Goal: Task Accomplishment & Management: Complete application form

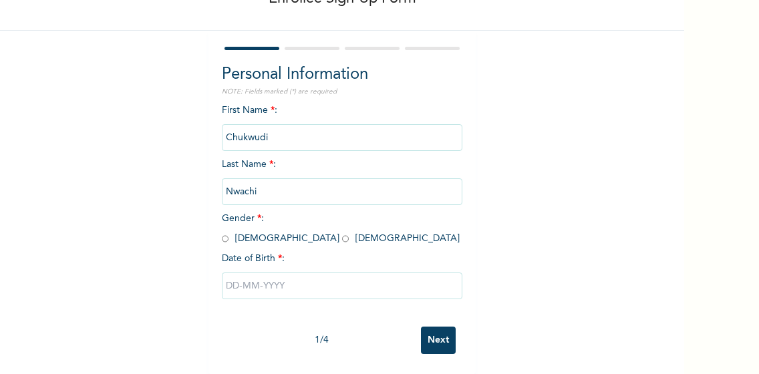
scroll to position [89, 0]
click at [223, 232] on input "radio" at bounding box center [225, 238] width 7 height 13
radio input "true"
click at [295, 282] on input "text" at bounding box center [342, 285] width 240 height 27
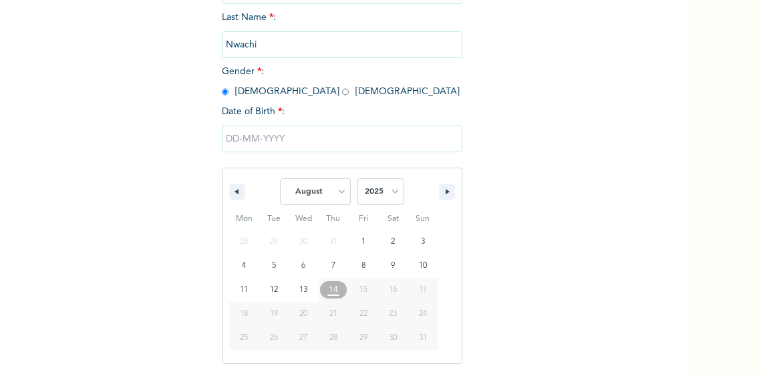
scroll to position [234, 0]
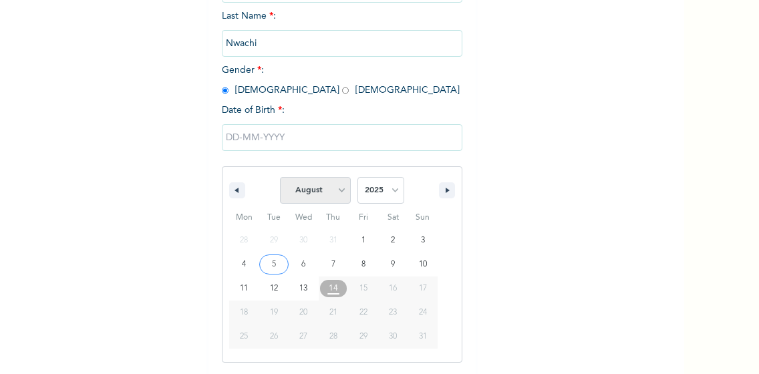
click at [333, 194] on select "January February March April May June July August September October November De…" at bounding box center [315, 190] width 71 height 27
click at [280, 178] on select "January February March April May June July August September October November De…" at bounding box center [315, 190] width 71 height 27
select select "7"
click at [293, 141] on input "text" at bounding box center [342, 137] width 240 height 27
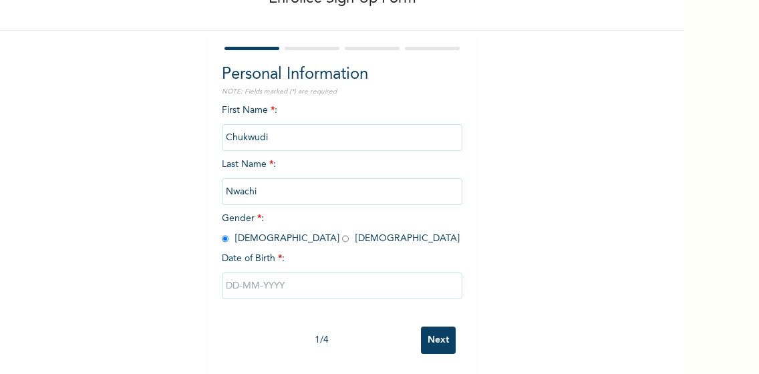
scroll to position [97, 0]
click at [278, 274] on input "text" at bounding box center [342, 285] width 240 height 27
select select "7"
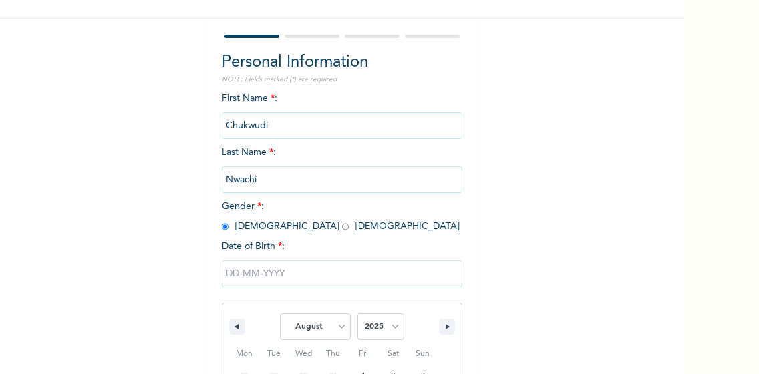
scroll to position [234, 0]
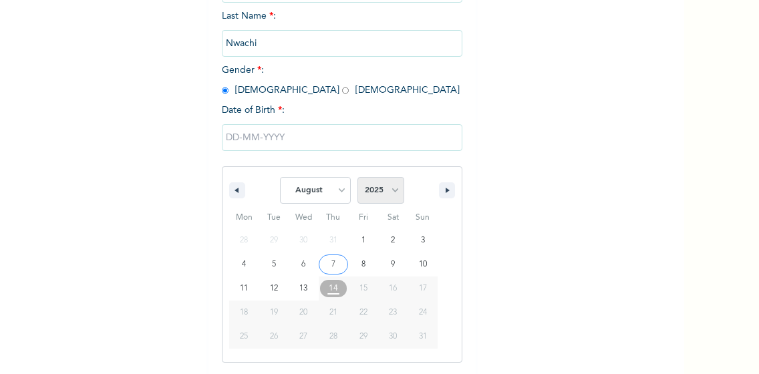
click at [392, 194] on select "2025 2024 2023 2022 2021 2020 2019 2018 2017 2016 2015 2014 2013 2012 2011 2010…" at bounding box center [380, 190] width 47 height 27
select select "1989"
click at [357, 178] on select "2025 2024 2023 2022 2021 2020 2019 2018 2017 2016 2015 2014 2013 2012 2011 2010…" at bounding box center [380, 190] width 47 height 27
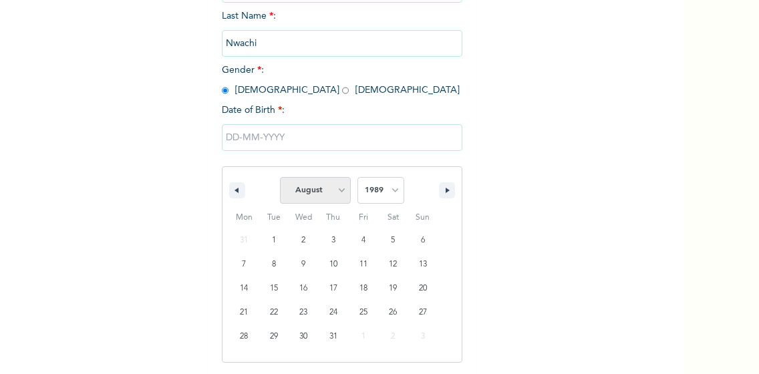
click at [333, 196] on select "January February March April May June July August September October November De…" at bounding box center [315, 190] width 71 height 27
click at [280, 178] on select "January February March April May June July August September October November De…" at bounding box center [315, 190] width 71 height 27
click at [234, 192] on button "button" at bounding box center [237, 190] width 16 height 16
click at [337, 194] on select "January February March April May June July August September October November De…" at bounding box center [315, 190] width 71 height 27
click at [280, 178] on select "January February March April May June July August September October November De…" at bounding box center [315, 190] width 71 height 27
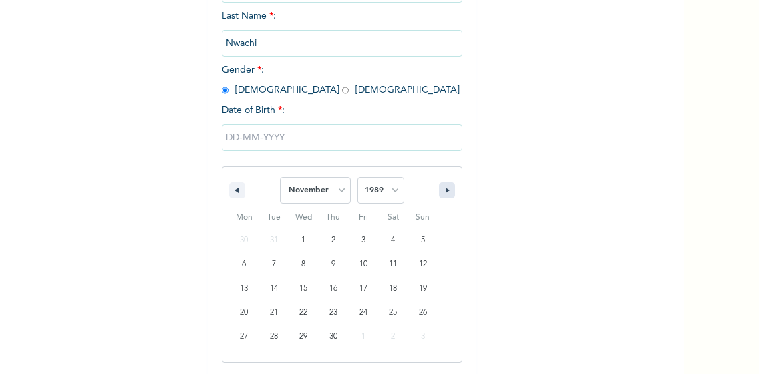
click at [445, 195] on button "button" at bounding box center [447, 190] width 16 height 16
select select "0"
select select "1990"
click at [234, 193] on button "button" at bounding box center [237, 190] width 16 height 16
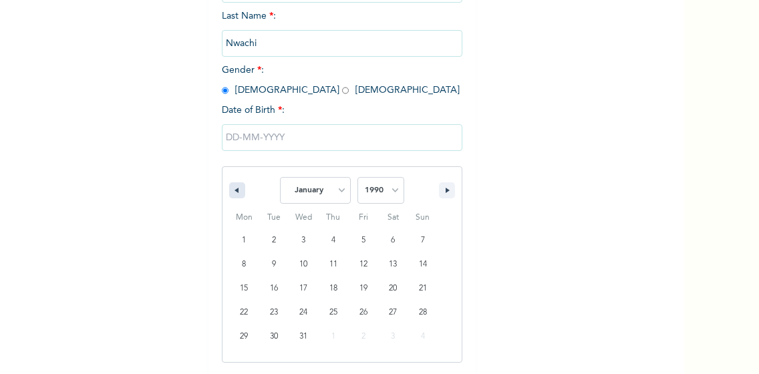
select select "11"
select select "1989"
click at [234, 193] on button "button" at bounding box center [237, 190] width 16 height 16
select select "10"
click at [394, 190] on select "2025 2024 2023 2022 2021 2020 2019 2018 2017 2016 2015 2014 2013 2012 2011 2010…" at bounding box center [380, 190] width 47 height 27
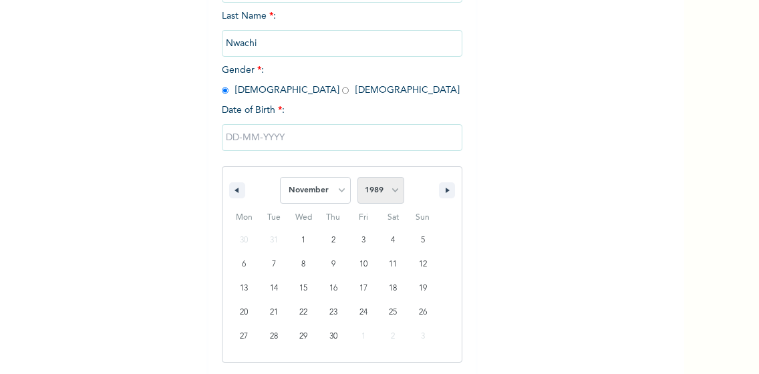
select select "1990"
click at [357, 178] on select "2025 2024 2023 2022 2021 2020 2019 2018 2017 2016 2015 2014 2013 2012 2011 2010…" at bounding box center [380, 190] width 47 height 27
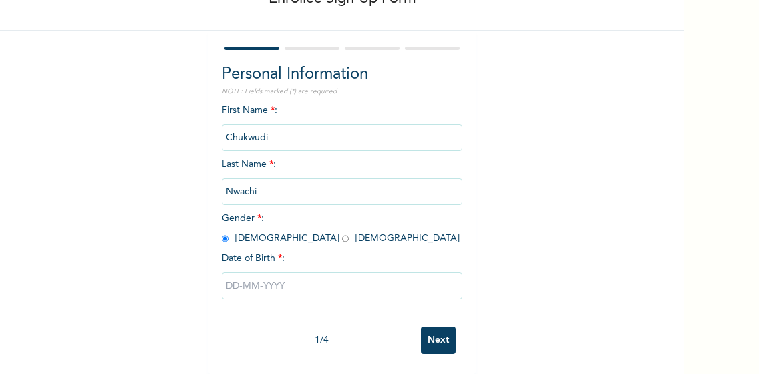
scroll to position [97, 0]
click at [328, 274] on input "text" at bounding box center [342, 285] width 240 height 27
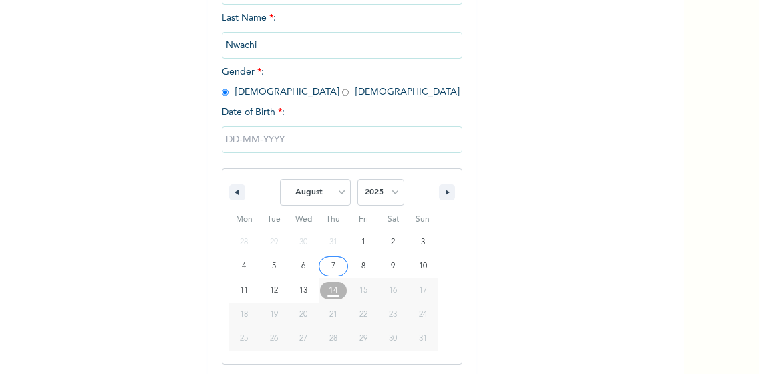
scroll to position [234, 0]
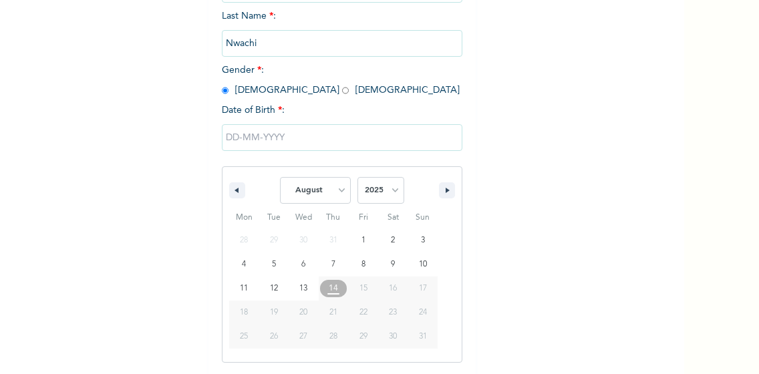
click at [333, 317] on span "21" at bounding box center [334, 312] width 30 height 17
click at [335, 190] on select "January February March April May June July August September October November De…" at bounding box center [315, 190] width 71 height 27
click at [280, 178] on select "January February March April May June July August September October November De…" at bounding box center [315, 190] width 71 height 27
select select "7"
click at [446, 188] on button "button" at bounding box center [447, 190] width 16 height 16
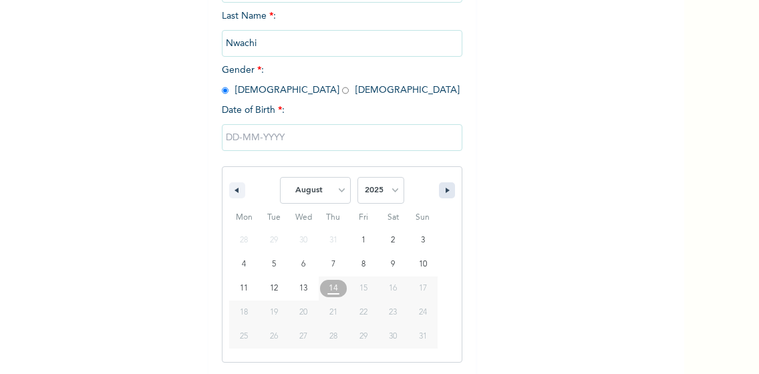
click at [445, 189] on icon "button" at bounding box center [448, 190] width 7 height 5
click at [391, 197] on select "2025 2024 2023 2022 2021 2020 2019 2018 2017 2016 2015 2014 2013 2012 2011 2010…" at bounding box center [380, 190] width 47 height 27
select select "1990"
click at [357, 178] on select "2025 2024 2023 2022 2021 2020 2019 2018 2017 2016 2015 2014 2013 2012 2011 2010…" at bounding box center [380, 190] width 47 height 27
click at [337, 192] on select "January February March April May June July August September October November De…" at bounding box center [315, 190] width 71 height 27
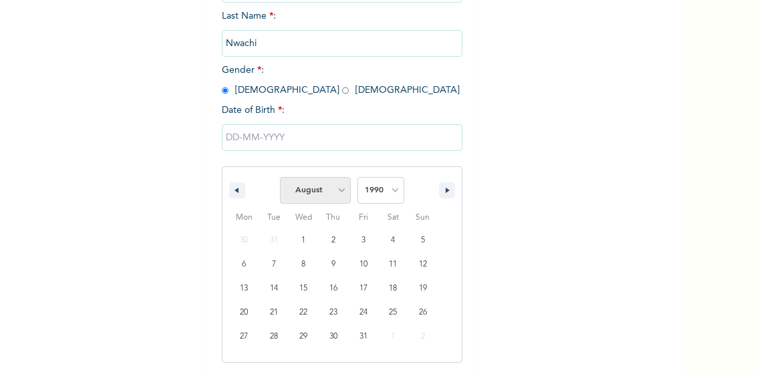
select select "10"
click at [280, 178] on select "January February March April May June July August September October November De…" at bounding box center [315, 190] width 71 height 27
type input "[DATE]"
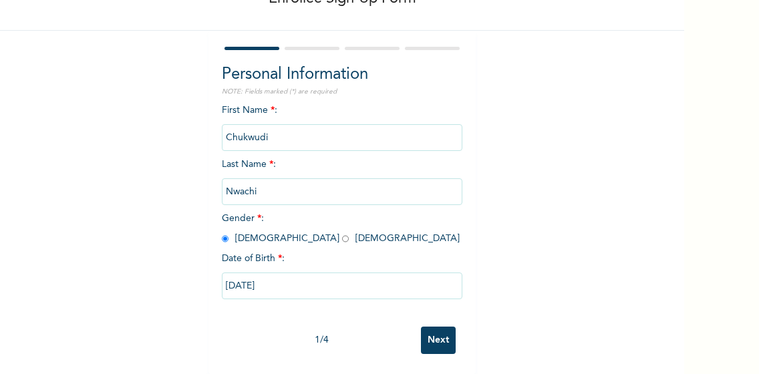
click at [430, 336] on input "Next" at bounding box center [438, 340] width 35 height 27
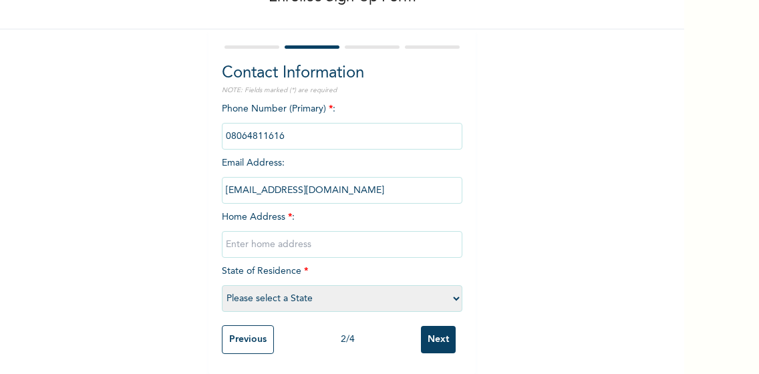
click at [430, 336] on input "Next" at bounding box center [438, 339] width 35 height 27
click at [278, 240] on input "text" at bounding box center [342, 244] width 240 height 27
click at [313, 126] on input "phone" at bounding box center [342, 136] width 240 height 27
click at [274, 127] on input "phone" at bounding box center [342, 136] width 240 height 27
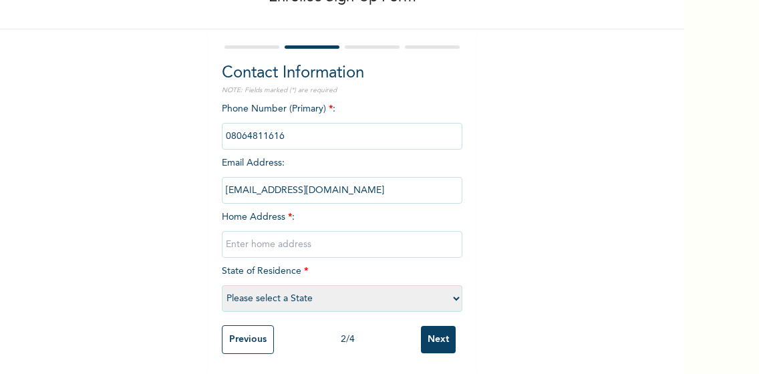
click at [282, 126] on input "phone" at bounding box center [342, 136] width 240 height 27
click at [262, 133] on input "phone" at bounding box center [342, 136] width 240 height 27
click at [286, 124] on input "phone" at bounding box center [342, 136] width 240 height 27
click at [238, 130] on input "phone" at bounding box center [342, 136] width 240 height 27
click at [243, 126] on input "phone" at bounding box center [342, 136] width 240 height 27
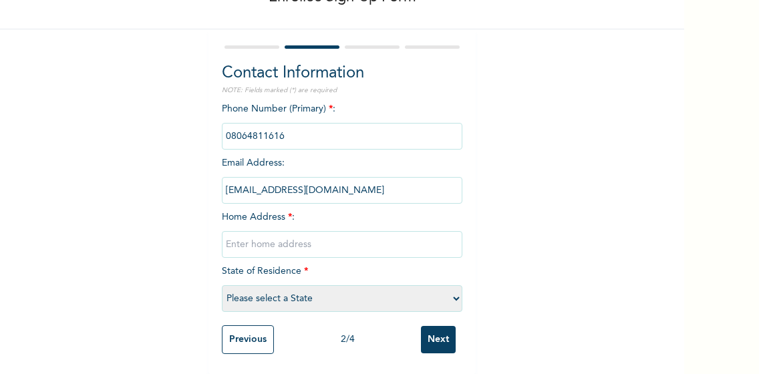
click at [243, 126] on input "phone" at bounding box center [342, 136] width 240 height 27
click at [306, 123] on input "phone" at bounding box center [342, 136] width 240 height 27
click at [276, 125] on input "phone" at bounding box center [342, 136] width 240 height 27
click at [292, 125] on input "phone" at bounding box center [342, 136] width 240 height 27
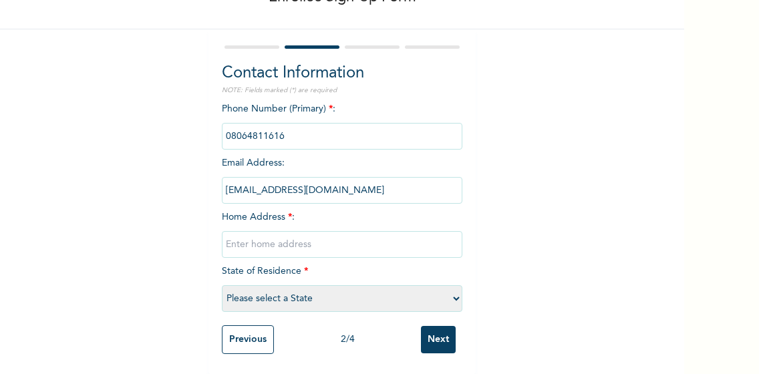
click at [292, 125] on input "phone" at bounding box center [342, 136] width 240 height 27
click at [296, 204] on div "Phone Number (Primary) * : Email Address : [EMAIL_ADDRESS][DOMAIN_NAME] Home Ad…" at bounding box center [342, 210] width 240 height 216
click at [448, 130] on input "phone" at bounding box center [342, 136] width 240 height 27
click at [341, 123] on input "phone" at bounding box center [342, 136] width 240 height 27
click at [292, 240] on input "text" at bounding box center [342, 244] width 240 height 27
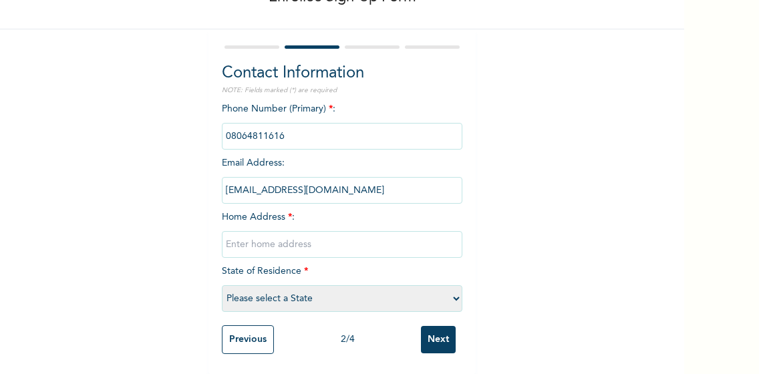
click at [453, 292] on select "Please select a State [PERSON_NAME] (FCT) [PERSON_NAME] Ibom [GEOGRAPHIC_DATA] …" at bounding box center [342, 298] width 240 height 27
select select "11"
click at [222, 285] on select "Please select a State [PERSON_NAME] (FCT) [PERSON_NAME] Ibom [GEOGRAPHIC_DATA] …" at bounding box center [342, 298] width 240 height 27
click at [331, 236] on input "text" at bounding box center [342, 244] width 240 height 27
type input "A"
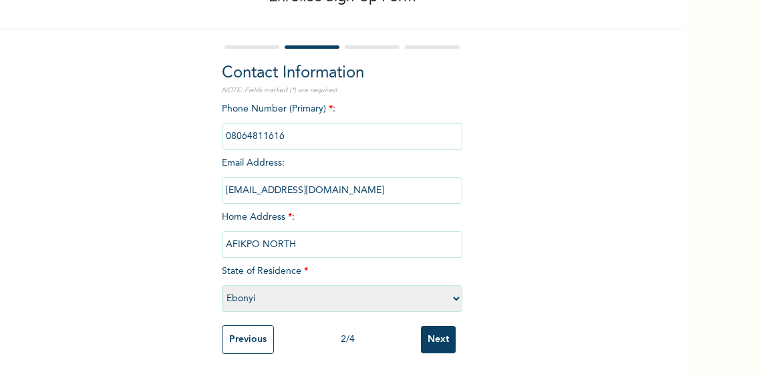
type input "AFIKPO NORTH"
click at [327, 131] on input "phone" at bounding box center [342, 136] width 240 height 27
click at [292, 133] on input "phone" at bounding box center [342, 136] width 240 height 27
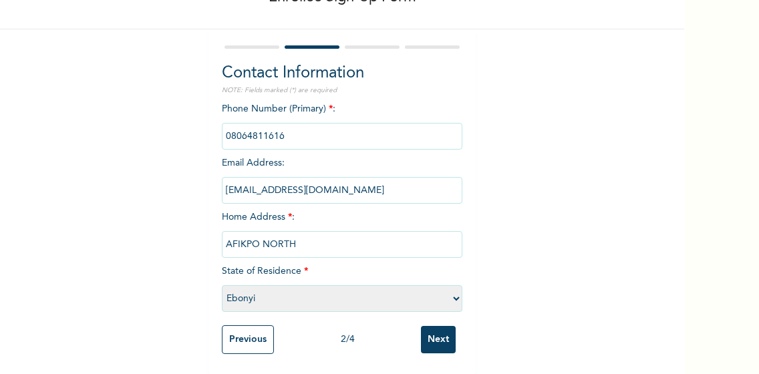
click at [437, 329] on input "Next" at bounding box center [438, 339] width 35 height 27
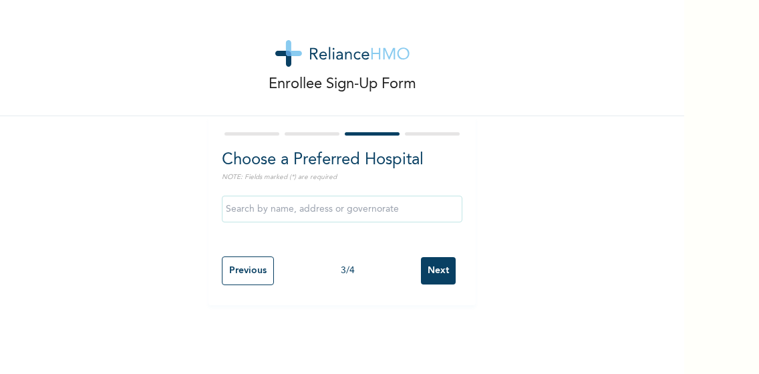
scroll to position [0, 0]
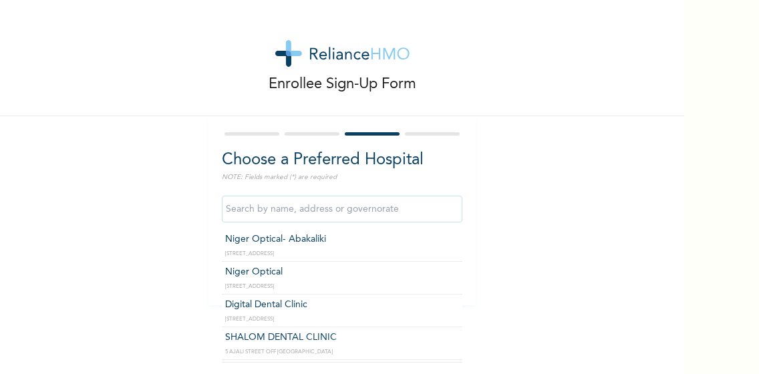
click at [419, 209] on input "text" at bounding box center [342, 209] width 240 height 27
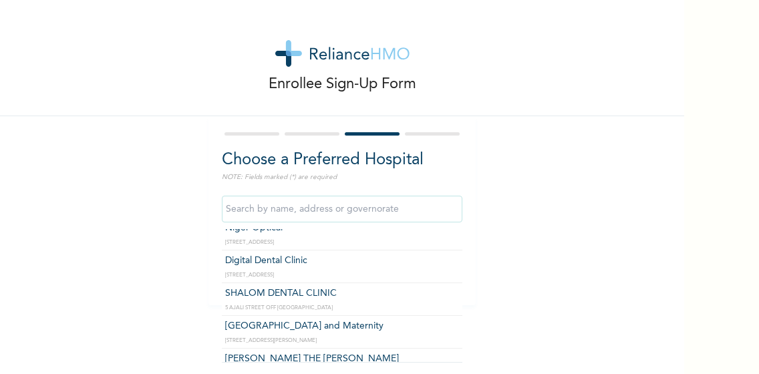
scroll to position [53, 0]
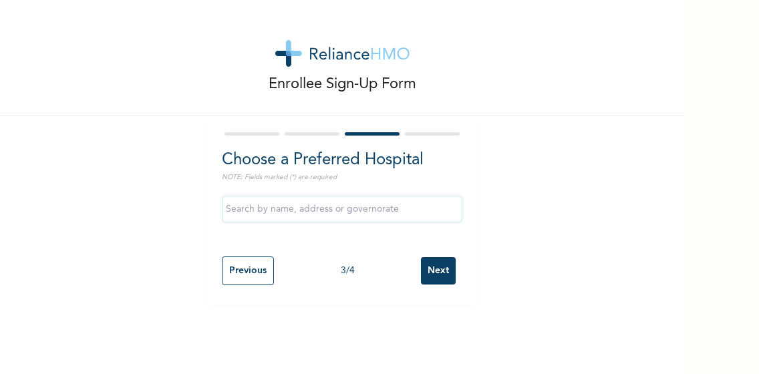
click at [305, 132] on div at bounding box center [342, 134] width 240 height 9
click at [251, 267] on input "Previous" at bounding box center [248, 270] width 52 height 29
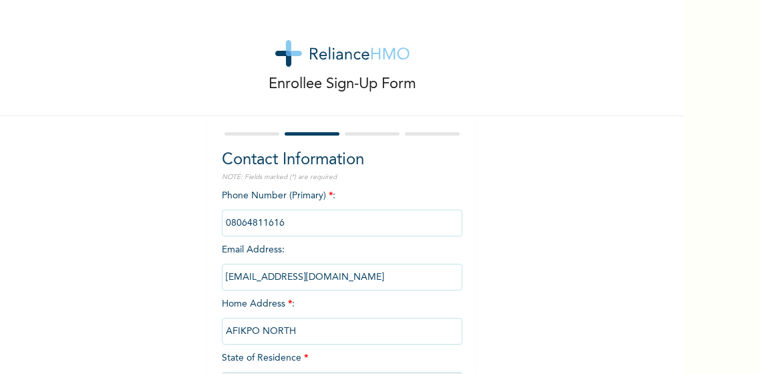
click at [294, 330] on input "AFIKPO NORTH" at bounding box center [342, 331] width 240 height 27
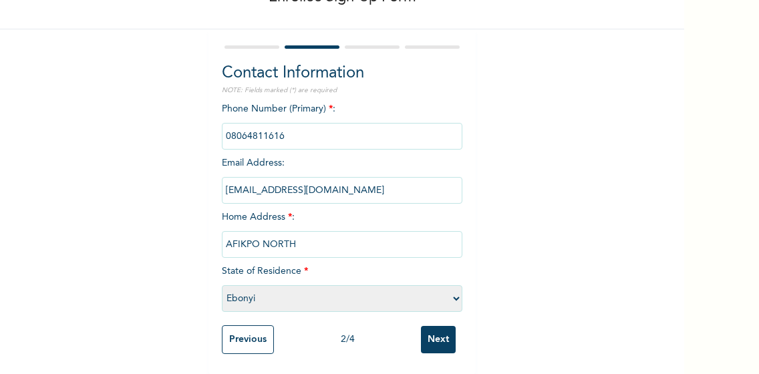
scroll to position [87, 0]
click at [282, 300] on select "Please select a State [PERSON_NAME] (FCT) [PERSON_NAME] Ibom [GEOGRAPHIC_DATA] …" at bounding box center [342, 298] width 240 height 27
select select "17"
click at [222, 285] on select "Please select a State [PERSON_NAME] (FCT) [PERSON_NAME] Ibom [GEOGRAPHIC_DATA] …" at bounding box center [342, 298] width 240 height 27
click at [299, 246] on input "AFIKPO NORTH" at bounding box center [342, 244] width 240 height 27
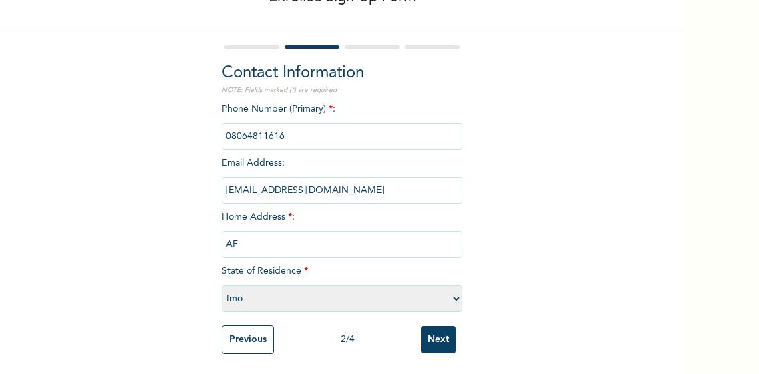
type input "A"
type input "OWERRI WEST"
click at [263, 301] on select "Please select a State [PERSON_NAME] (FCT) [PERSON_NAME] Ibom [GEOGRAPHIC_DATA] …" at bounding box center [342, 298] width 240 height 27
click at [434, 341] on input "Next" at bounding box center [438, 339] width 35 height 27
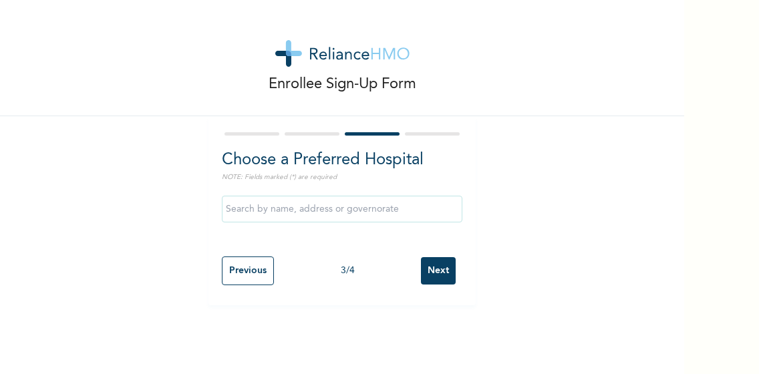
scroll to position [0, 0]
click at [440, 276] on input "Next" at bounding box center [438, 270] width 35 height 27
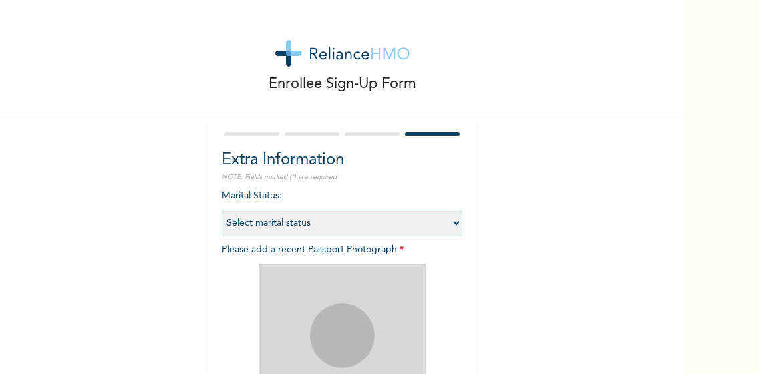
click at [455, 223] on select "Select marital status [DEMOGRAPHIC_DATA] Married [DEMOGRAPHIC_DATA] Widow/[DEMO…" at bounding box center [342, 223] width 240 height 27
select select "1"
click at [222, 210] on select "Select marital status [DEMOGRAPHIC_DATA] Married [DEMOGRAPHIC_DATA] Widow/[DEMO…" at bounding box center [342, 223] width 240 height 27
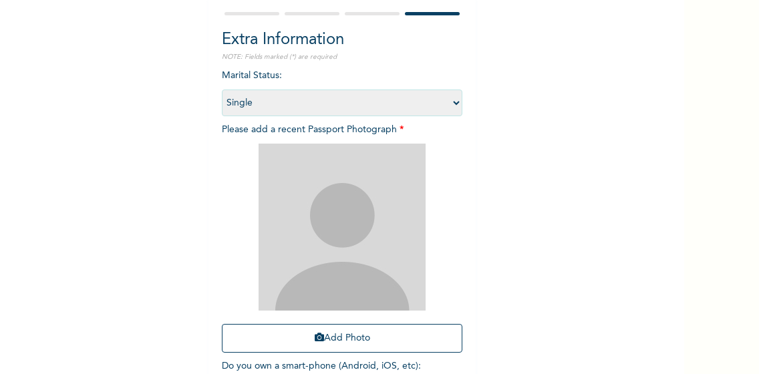
scroll to position [134, 0]
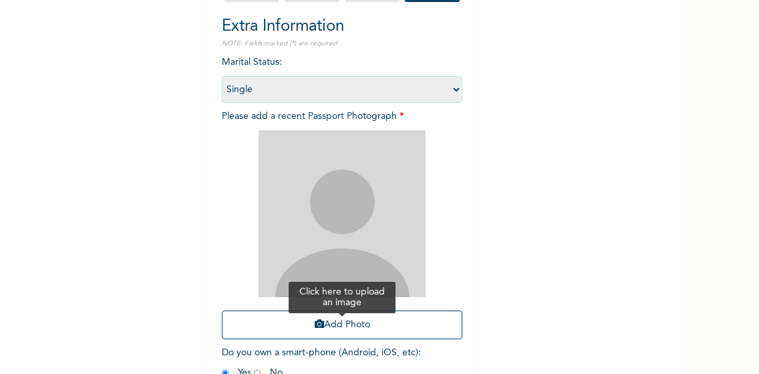
click at [329, 324] on button "Add Photo" at bounding box center [342, 325] width 240 height 29
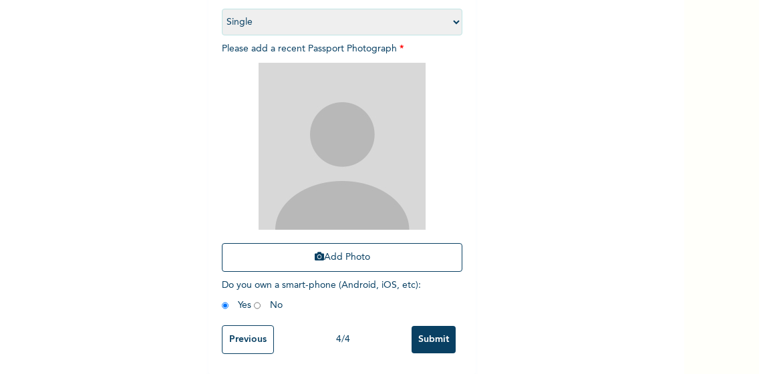
scroll to position [212, 0]
click at [442, 333] on input "Submit" at bounding box center [433, 339] width 44 height 27
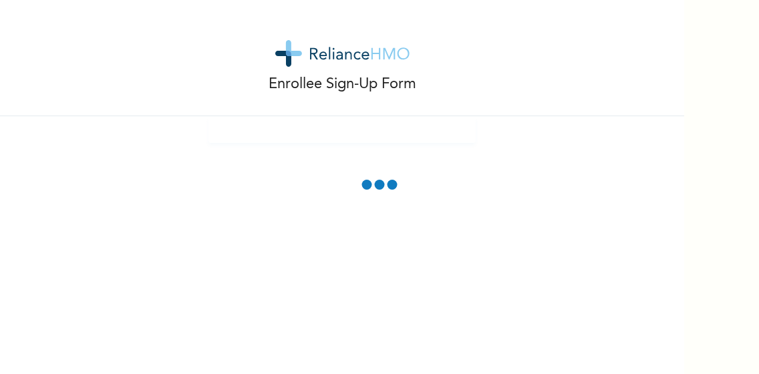
drag, startPoint x: 442, startPoint y: 333, endPoint x: 616, endPoint y: 235, distance: 199.1
click at [616, 235] on div "Enrollee Sign-Up Form" at bounding box center [342, 187] width 684 height 374
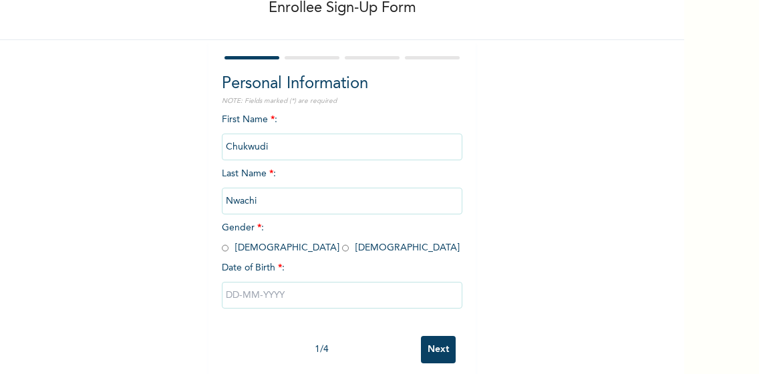
scroll to position [97, 0]
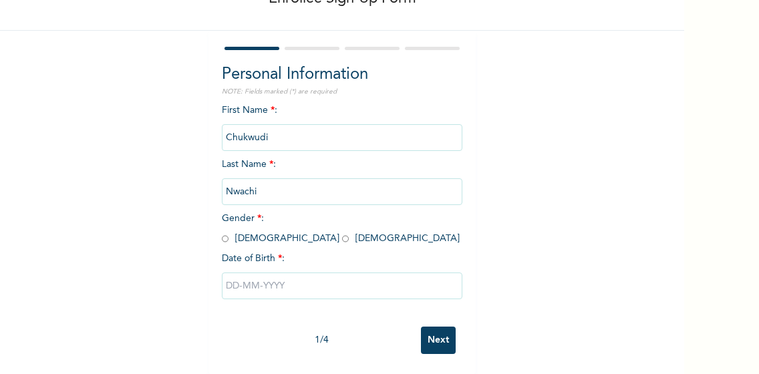
click at [222, 232] on input "radio" at bounding box center [225, 238] width 7 height 13
radio input "true"
click at [323, 276] on input "text" at bounding box center [342, 285] width 240 height 27
select select "7"
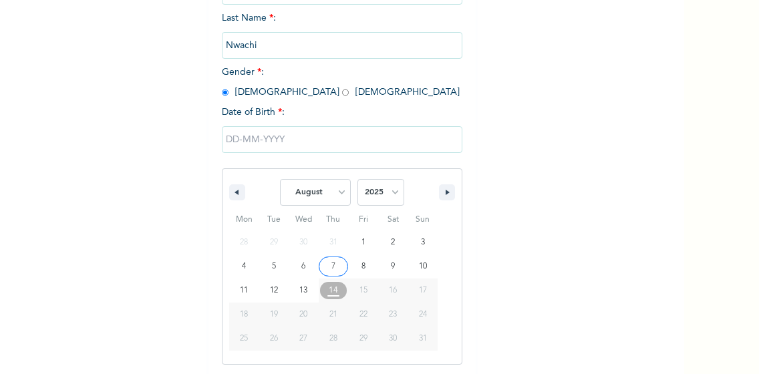
scroll to position [234, 0]
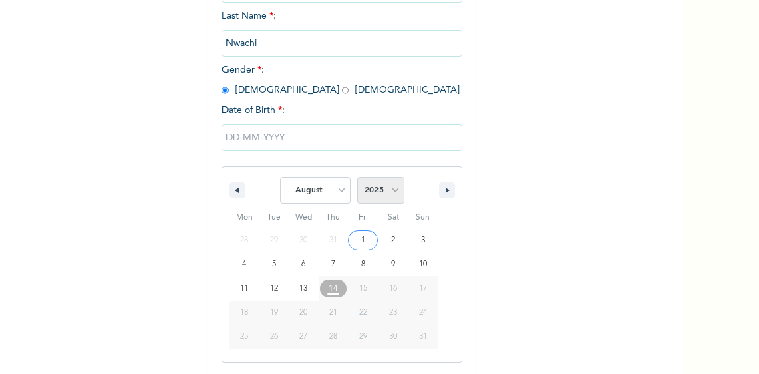
click at [389, 196] on select "2025 2024 2023 2022 2021 2020 2019 2018 2017 2016 2015 2014 2013 2012 2011 2010…" at bounding box center [380, 190] width 47 height 27
select select "1990"
click at [357, 178] on select "2025 2024 2023 2022 2021 2020 2019 2018 2017 2016 2015 2014 2013 2012 2011 2010…" at bounding box center [380, 190] width 47 height 27
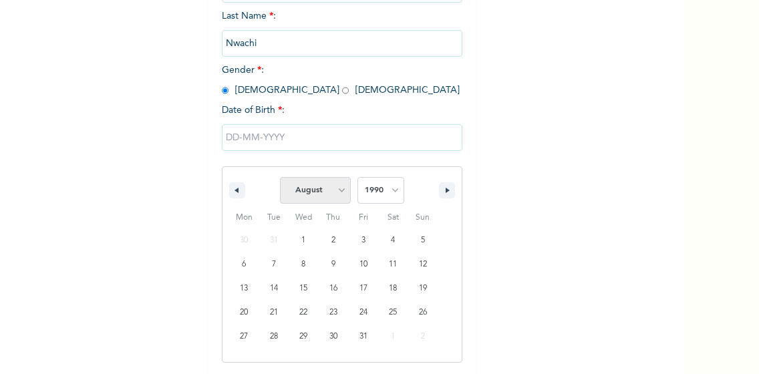
click at [336, 194] on select "January February March April May June July August September October November De…" at bounding box center [315, 190] width 71 height 27
select select "10"
click at [280, 178] on select "January February March April May June July August September October November De…" at bounding box center [315, 190] width 71 height 27
type input "[DATE]"
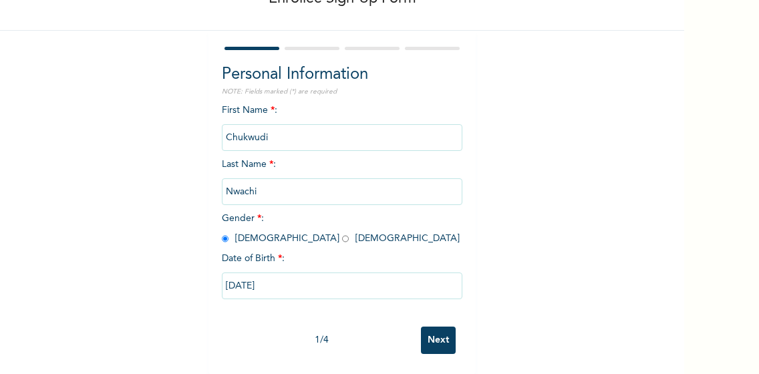
click at [436, 327] on input "Next" at bounding box center [438, 340] width 35 height 27
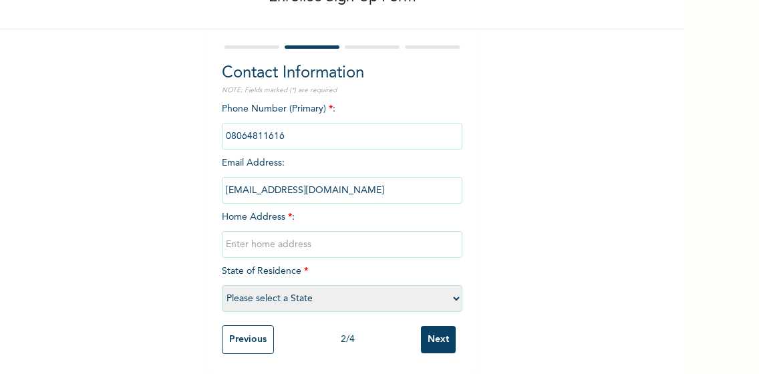
click at [346, 237] on input "text" at bounding box center [342, 244] width 240 height 27
type input "OWERRI WEST"
click at [433, 326] on input "Next" at bounding box center [438, 339] width 35 height 27
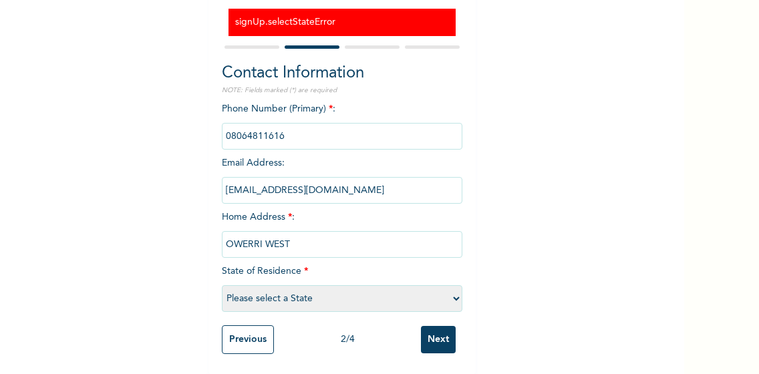
scroll to position [139, 0]
click at [451, 287] on select "Please select a State [PERSON_NAME] (FCT) [PERSON_NAME] Ibom [GEOGRAPHIC_DATA] …" at bounding box center [342, 298] width 240 height 27
select select "17"
click at [222, 285] on select "Please select a State [PERSON_NAME] (FCT) [PERSON_NAME] Ibom [GEOGRAPHIC_DATA] …" at bounding box center [342, 298] width 240 height 27
click at [425, 332] on input "Next" at bounding box center [438, 339] width 35 height 27
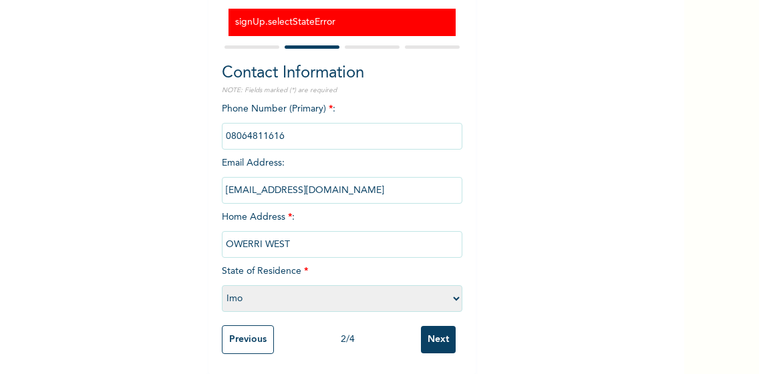
scroll to position [0, 0]
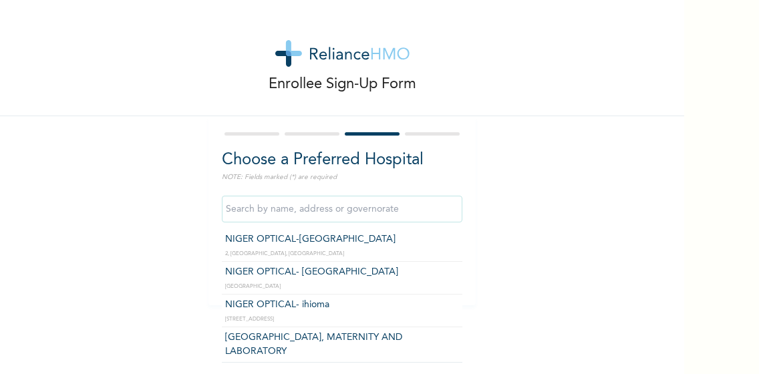
click at [326, 210] on input "text" at bounding box center [342, 209] width 240 height 27
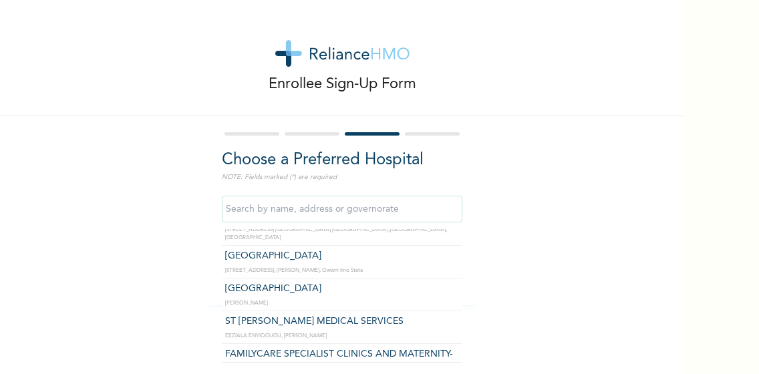
scroll to position [417, 0]
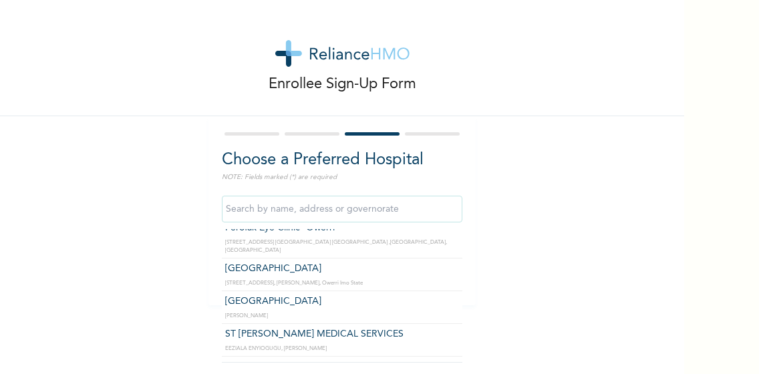
type input "CHAPEL GROUP HOSPITAL"
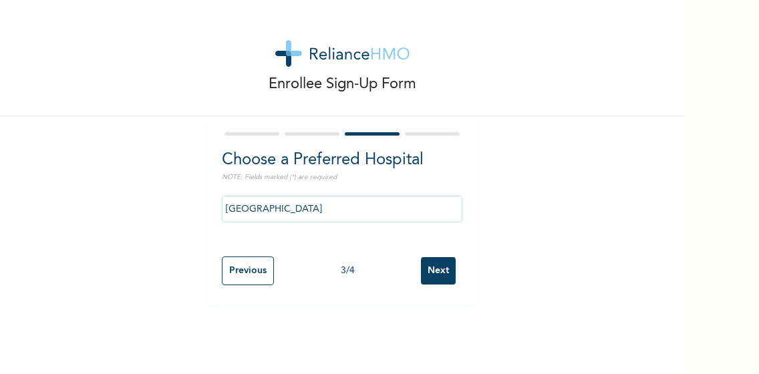
click at [437, 273] on input "Next" at bounding box center [438, 270] width 35 height 27
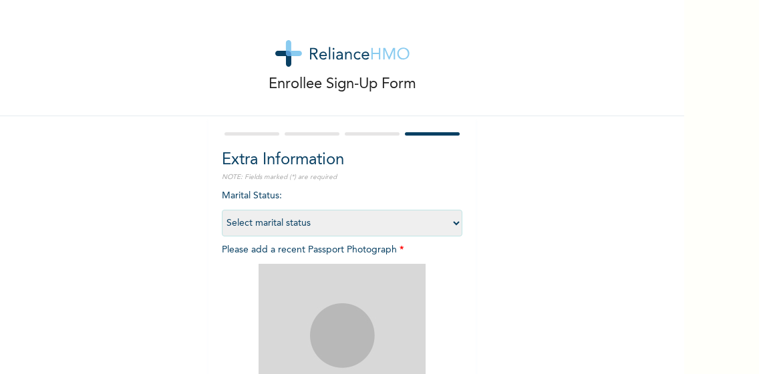
click at [452, 226] on select "Select marital status [DEMOGRAPHIC_DATA] Married [DEMOGRAPHIC_DATA] Widow/[DEMO…" at bounding box center [342, 223] width 240 height 27
select select "1"
click at [222, 210] on select "Select marital status [DEMOGRAPHIC_DATA] Married [DEMOGRAPHIC_DATA] Widow/[DEMO…" at bounding box center [342, 223] width 240 height 27
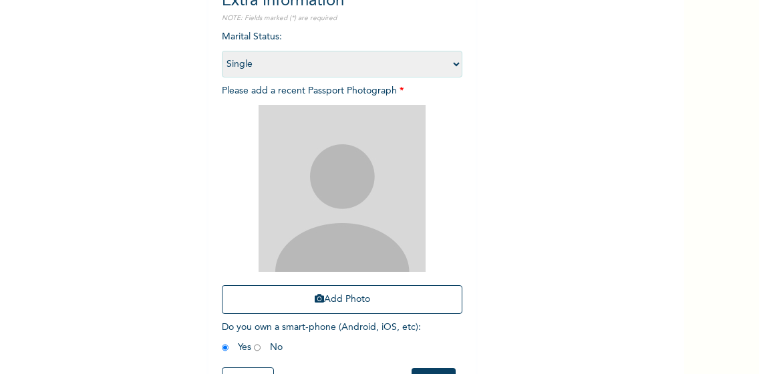
scroll to position [191, 0]
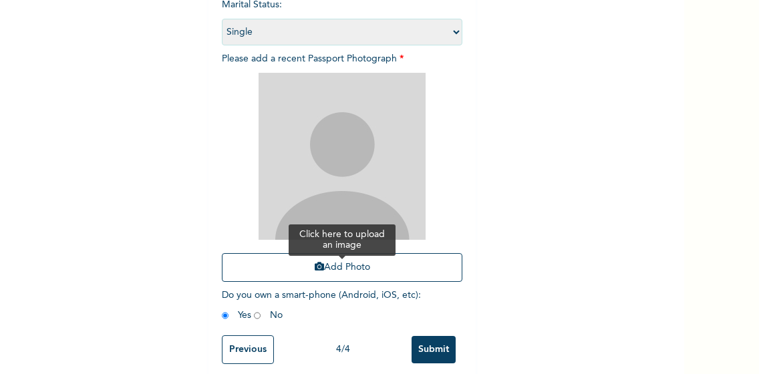
click at [338, 269] on button "Add Photo" at bounding box center [342, 267] width 240 height 29
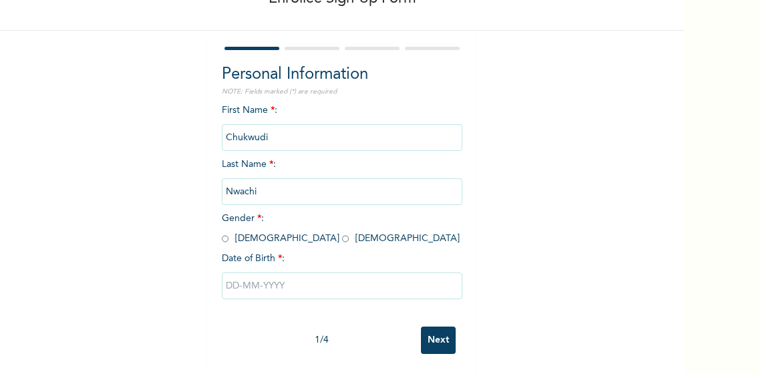
scroll to position [97, 0]
click at [377, 278] on input "text" at bounding box center [342, 285] width 240 height 27
select select "7"
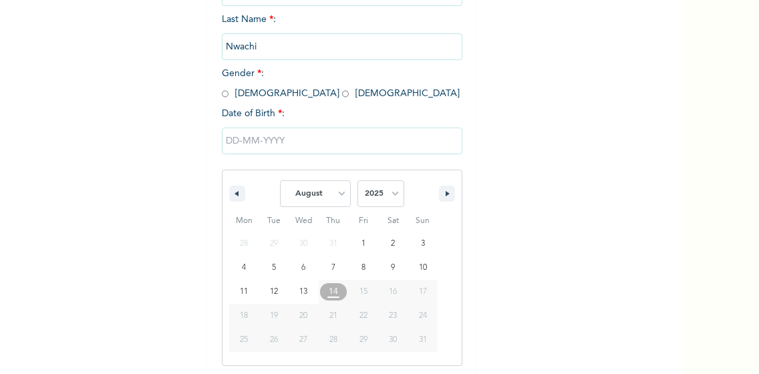
scroll to position [234, 0]
